Goal: Task Accomplishment & Management: Manage account settings

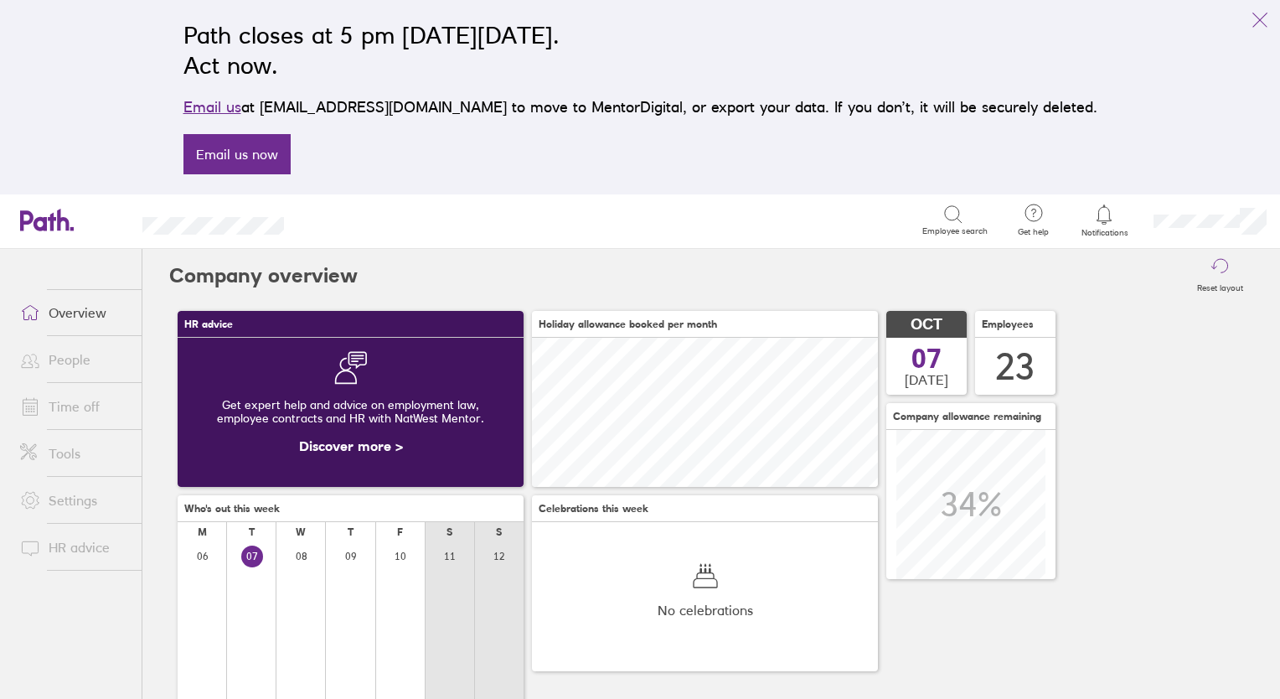
scroll to position [148, 346]
click at [75, 414] on link "Time off" at bounding box center [74, 407] width 135 height 34
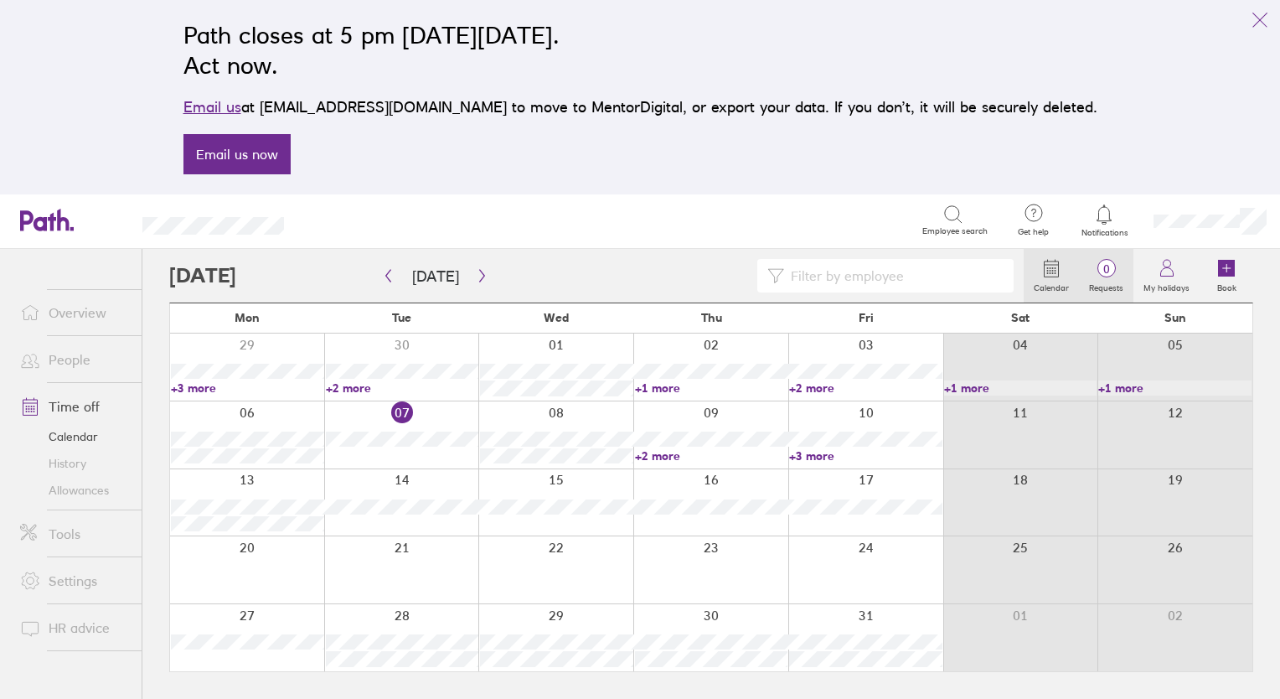
click at [1110, 276] on circle at bounding box center [1106, 269] width 18 height 18
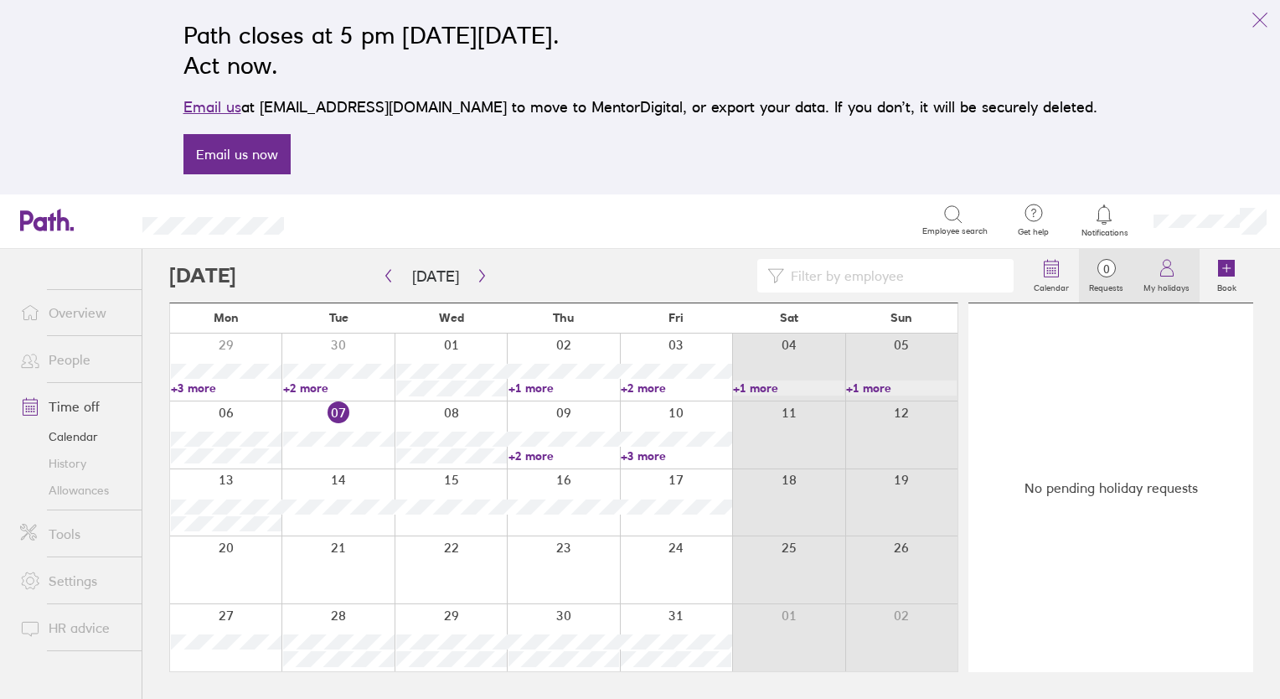
click at [1165, 281] on label "My holidays" at bounding box center [1166, 285] width 66 height 15
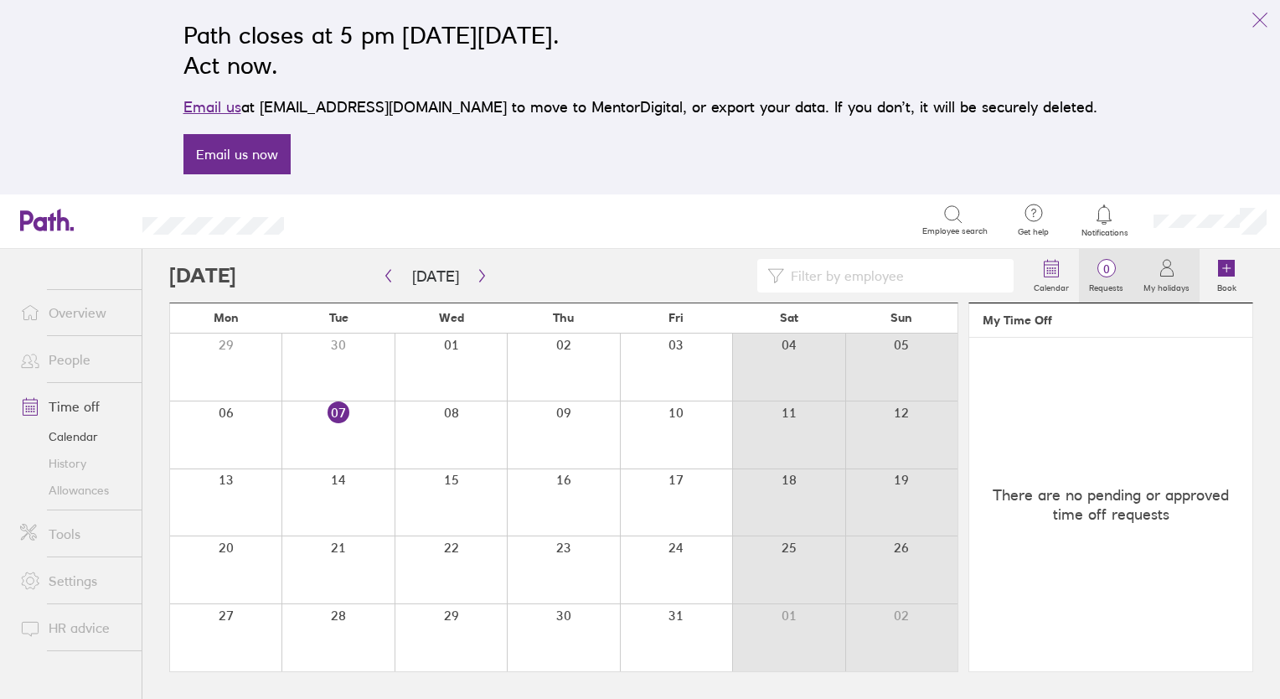
click at [1106, 273] on span "0" at bounding box center [1106, 268] width 54 height 13
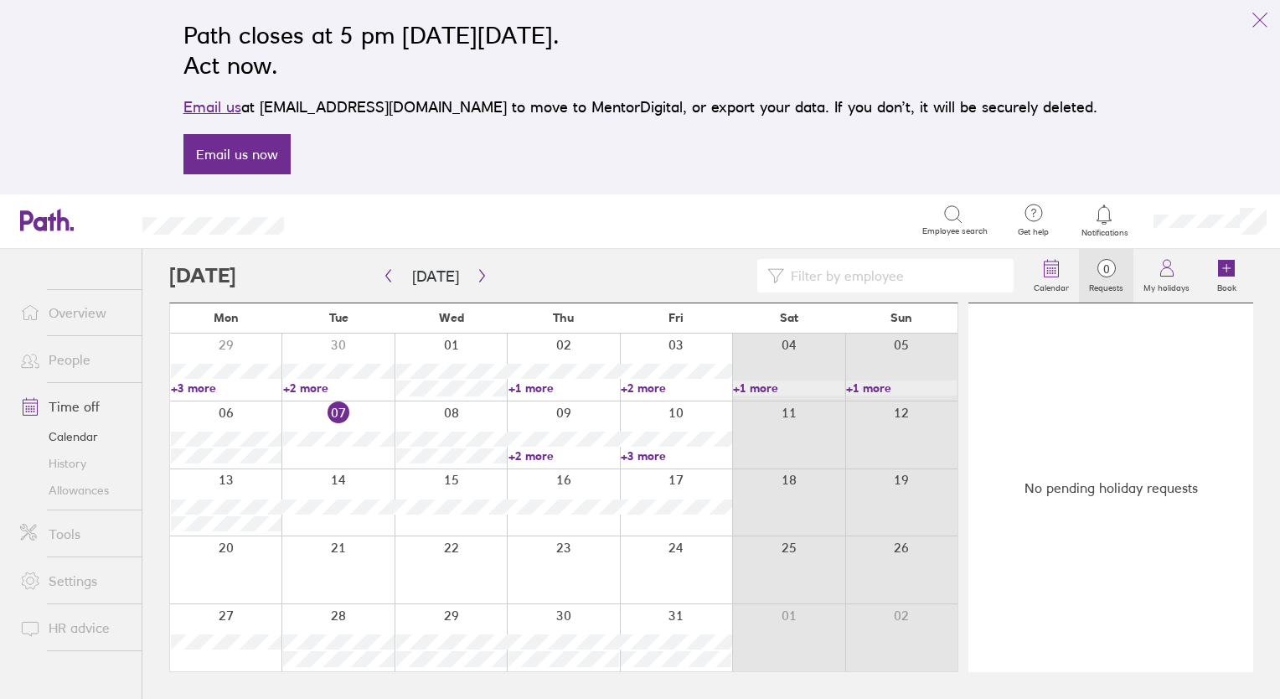
click at [210, 390] on link "+3 more" at bounding box center [226, 387] width 111 height 15
click at [546, 462] on div at bounding box center [563, 434] width 112 height 67
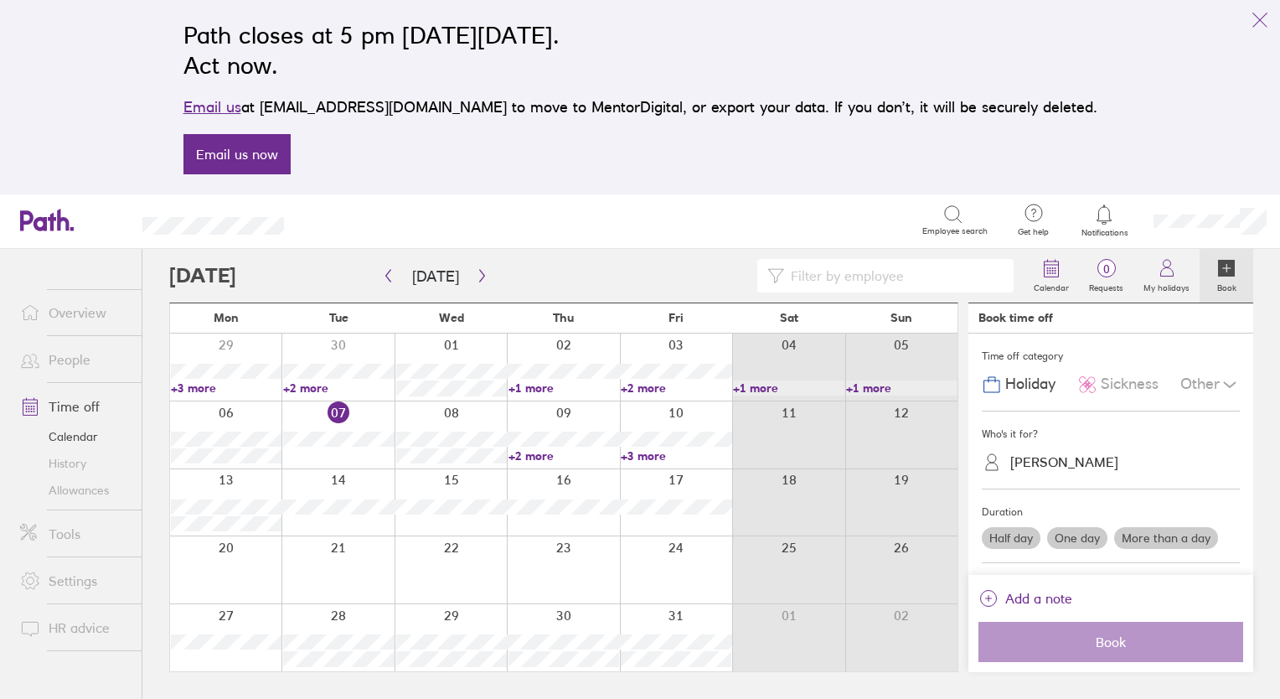
click at [521, 451] on link "+2 more" at bounding box center [563, 455] width 111 height 15
click at [650, 457] on link "+3 more" at bounding box center [676, 455] width 111 height 15
click at [564, 389] on link "+1 more" at bounding box center [563, 387] width 111 height 15
click at [643, 380] on link "+2 more" at bounding box center [676, 387] width 111 height 15
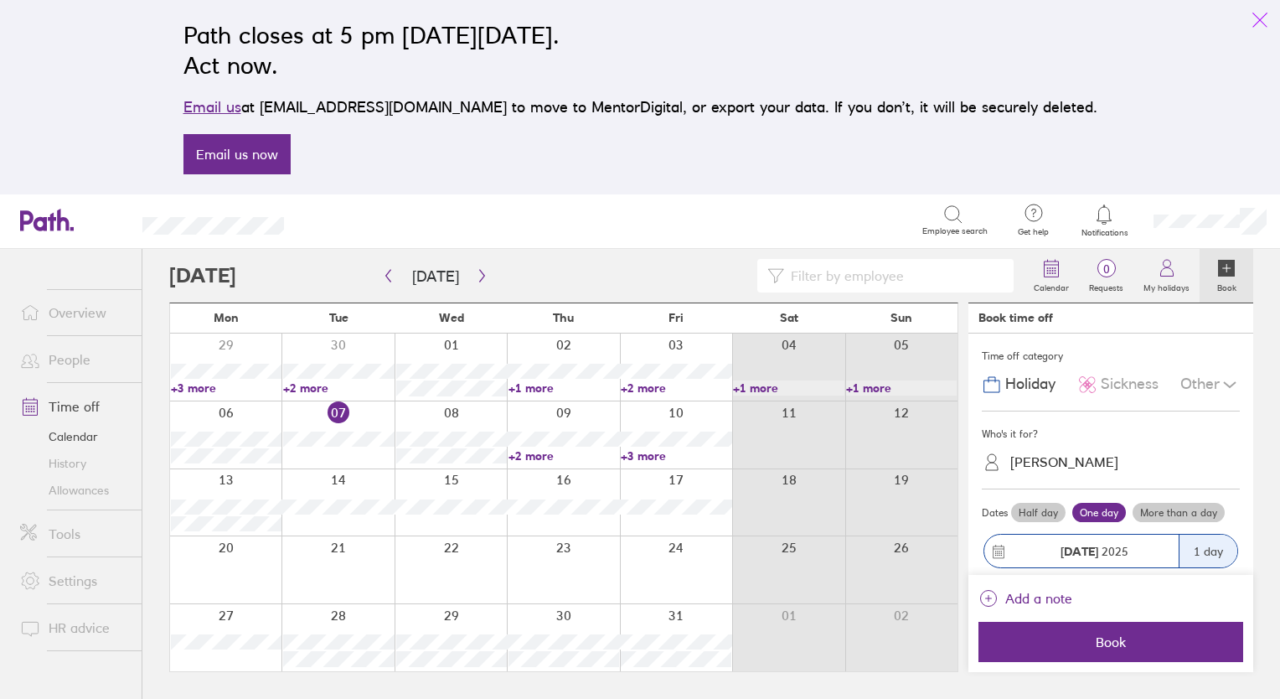
click at [1266, 24] on icon "link" at bounding box center [1260, 20] width 20 height 20
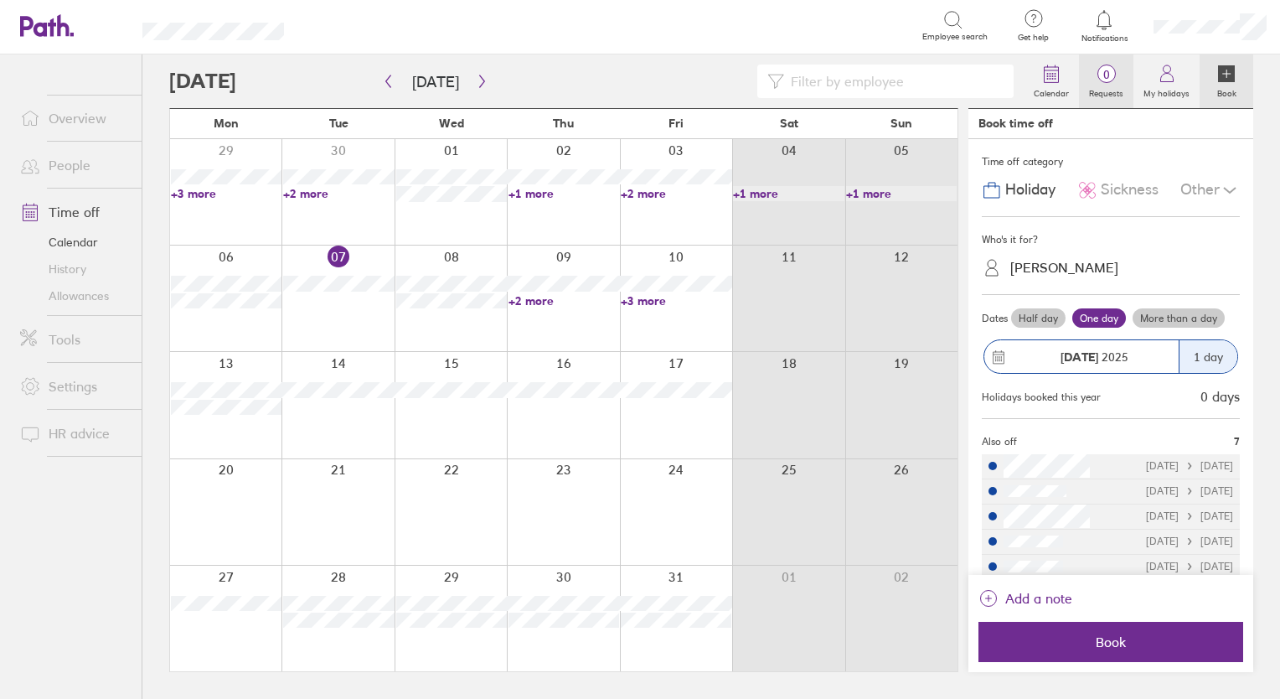
click at [1111, 99] on link "0 Requests" at bounding box center [1106, 81] width 54 height 54
